Goal: Task Accomplishment & Management: Complete application form

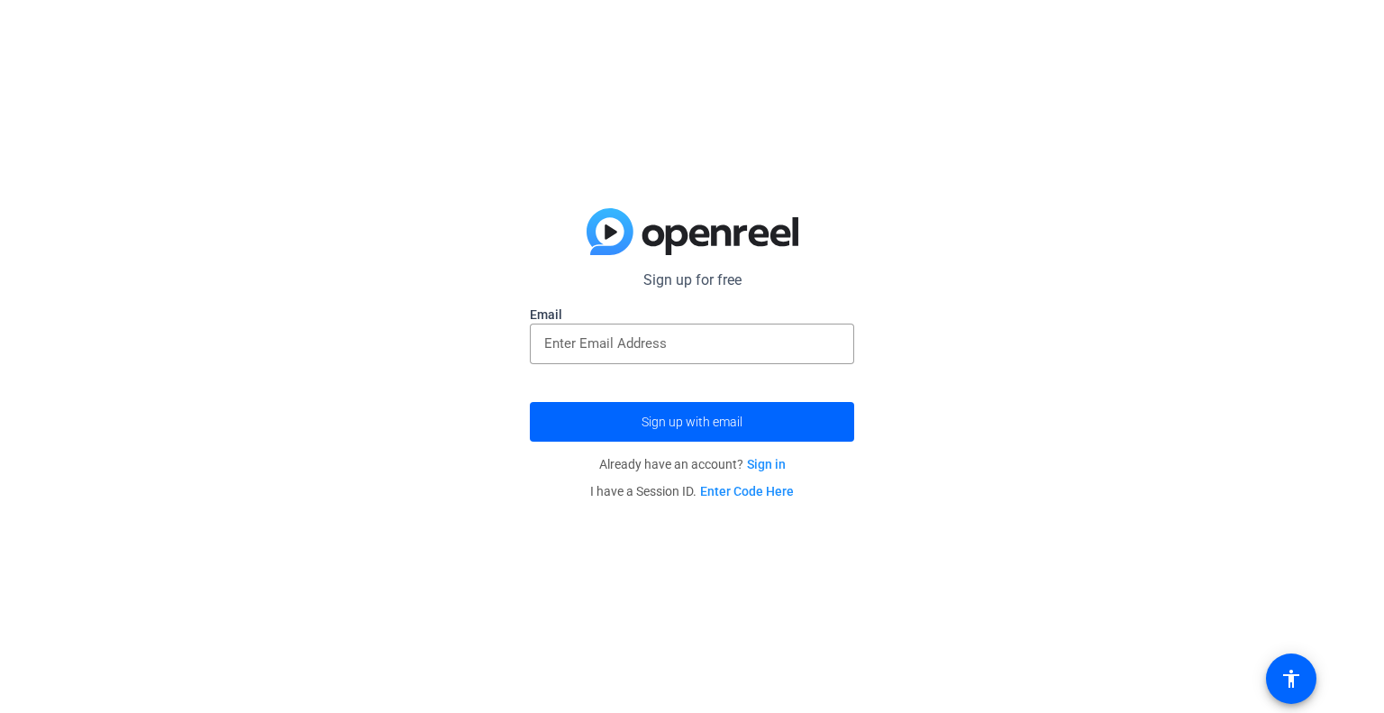
click at [585, 307] on label "Email" at bounding box center [692, 315] width 324 height 18
click at [602, 336] on input "email" at bounding box center [692, 344] width 296 height 22
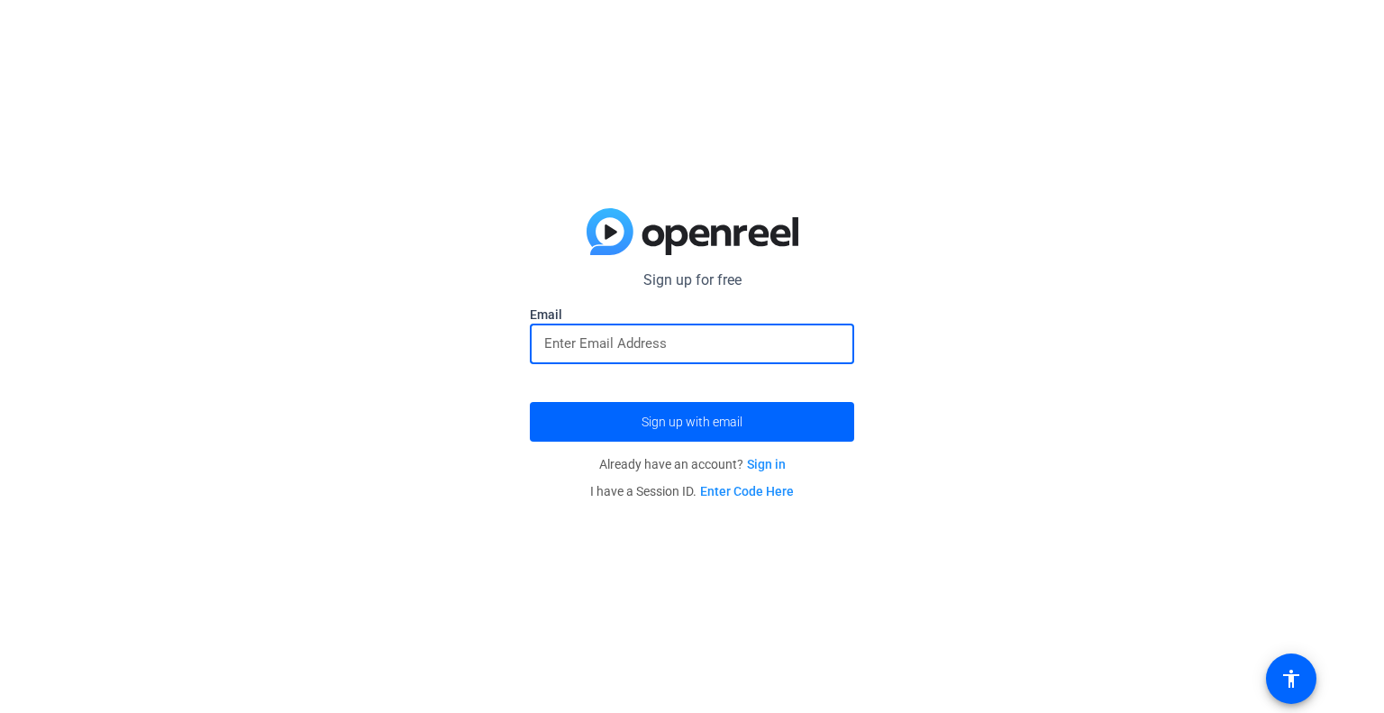
type input "[EMAIL_ADDRESS][DOMAIN_NAME]"
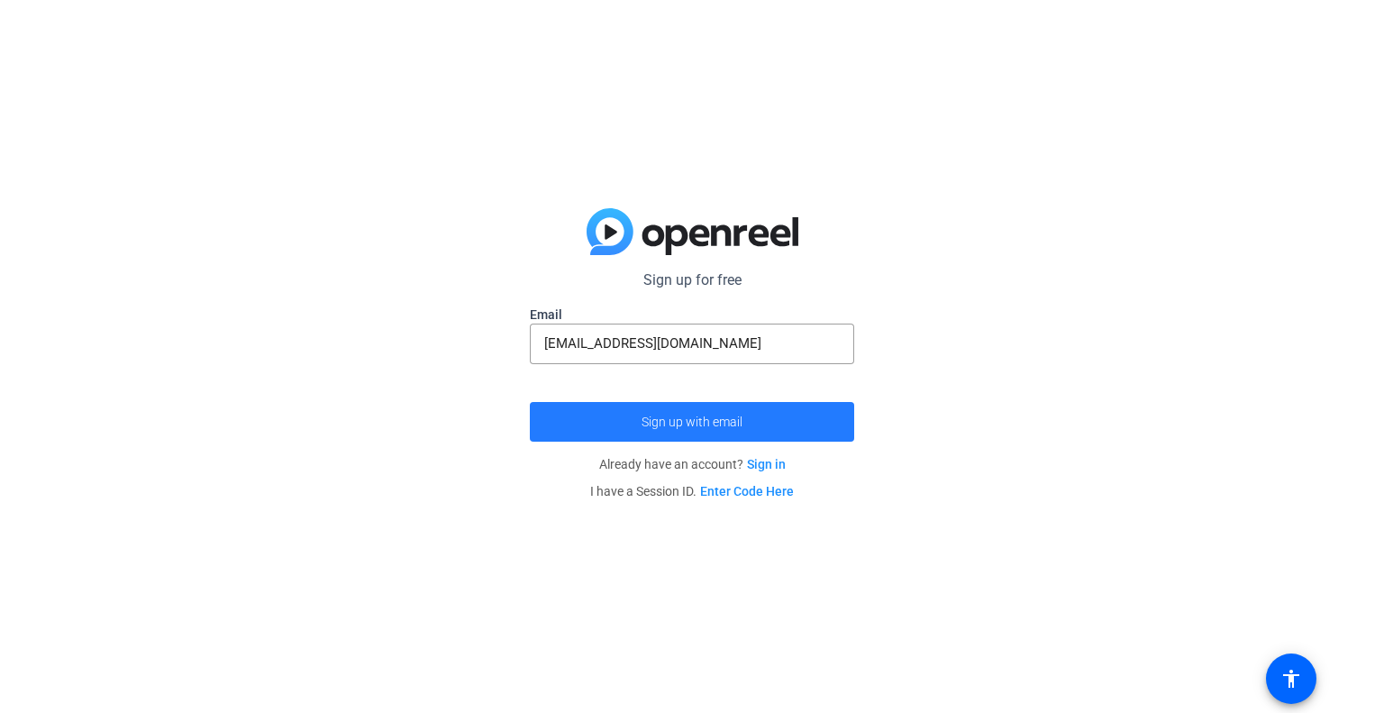
click at [768, 414] on span "submit" at bounding box center [692, 421] width 324 height 43
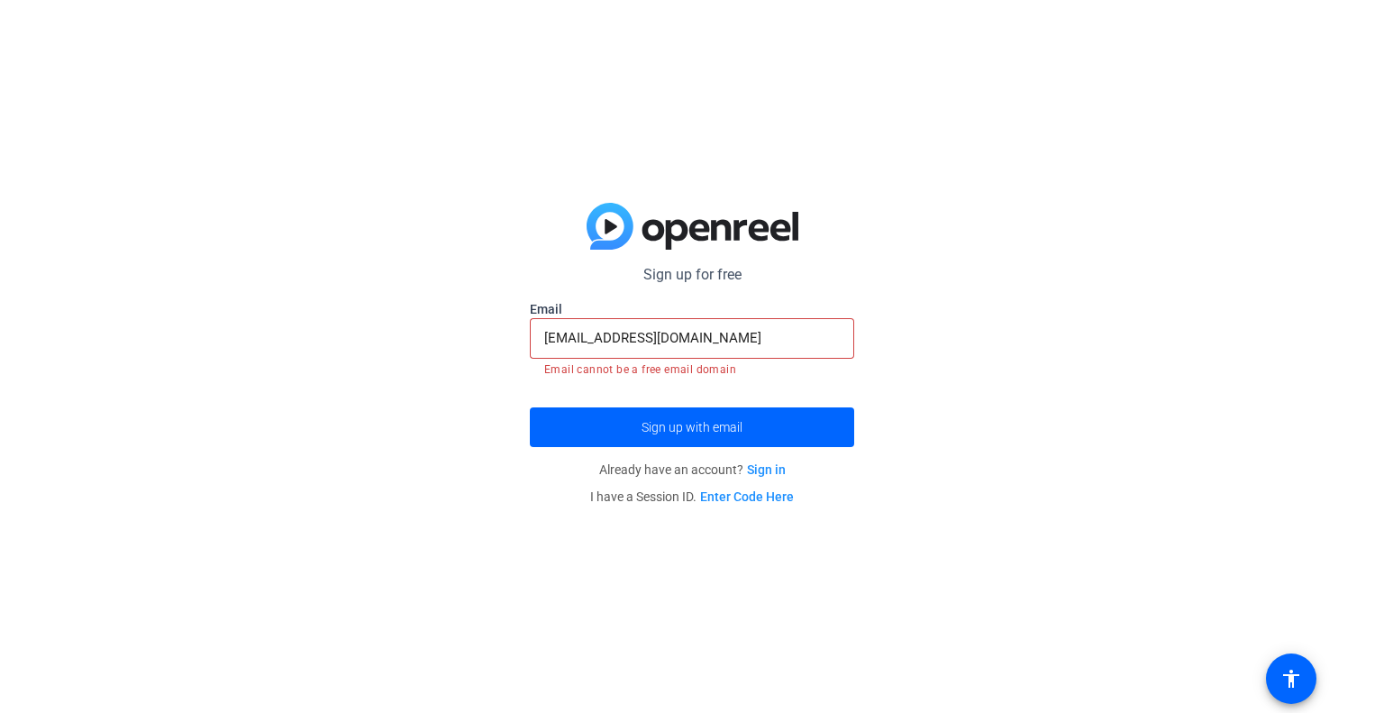
click at [823, 348] on input "[EMAIL_ADDRESS][DOMAIN_NAME]" at bounding box center [692, 338] width 296 height 22
click at [890, 316] on div "Sign up for free [EMAIL_ADDRESS][DOMAIN_NAME] Email [EMAIL_ADDRESS][DOMAIN_NAME…" at bounding box center [692, 356] width 1384 height 713
click at [751, 339] on input "[EMAIL_ADDRESS][DOMAIN_NAME]" at bounding box center [692, 338] width 296 height 22
click at [730, 434] on span "submit" at bounding box center [692, 427] width 324 height 43
